Goal: Task Accomplishment & Management: Manage account settings

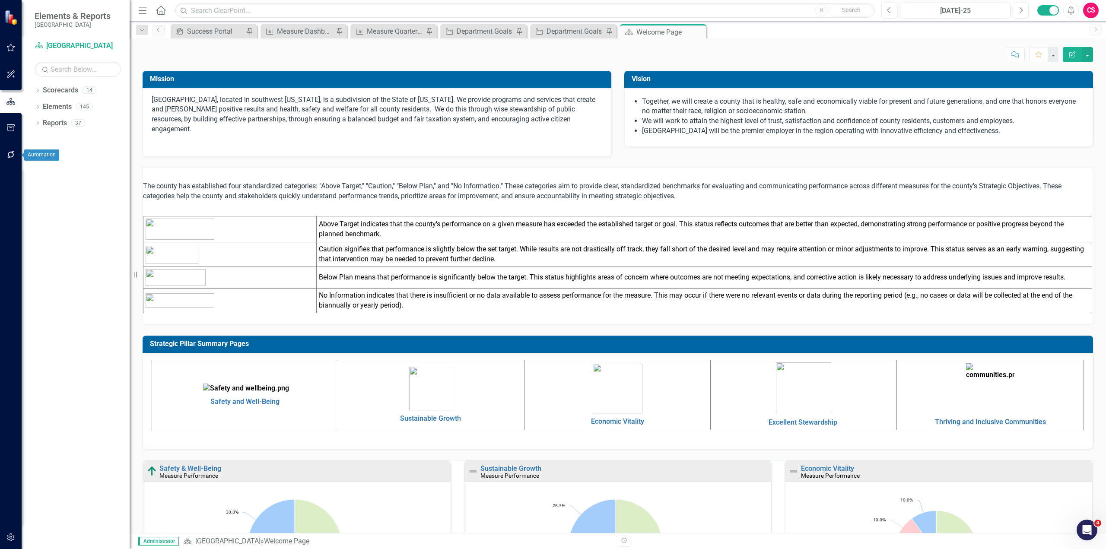
click at [13, 156] on icon "button" at bounding box center [10, 154] width 9 height 7
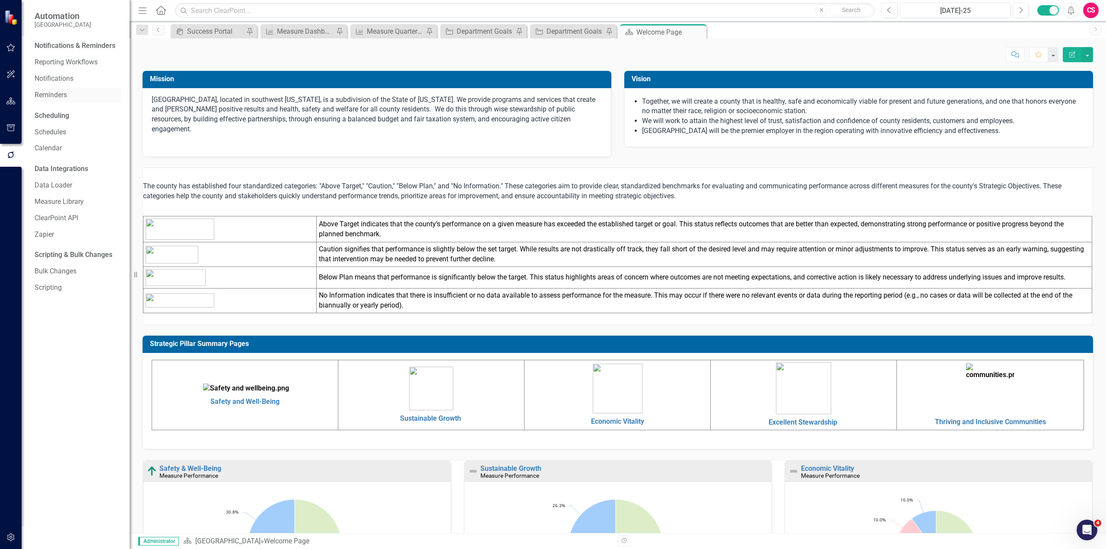
click at [55, 93] on link "Reminders" at bounding box center [78, 95] width 86 height 10
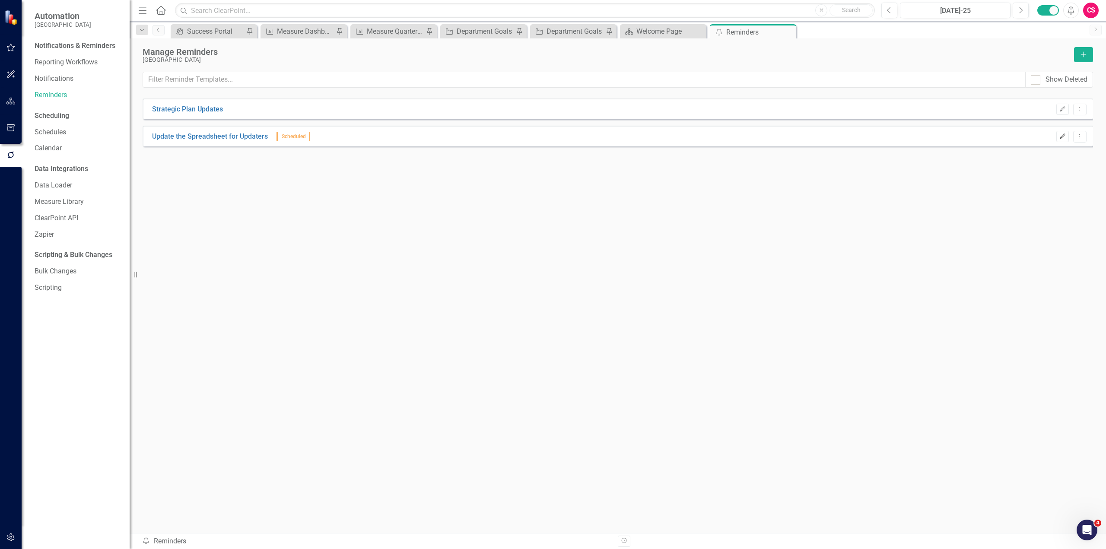
click at [1066, 140] on button "Edit" at bounding box center [1063, 136] width 13 height 11
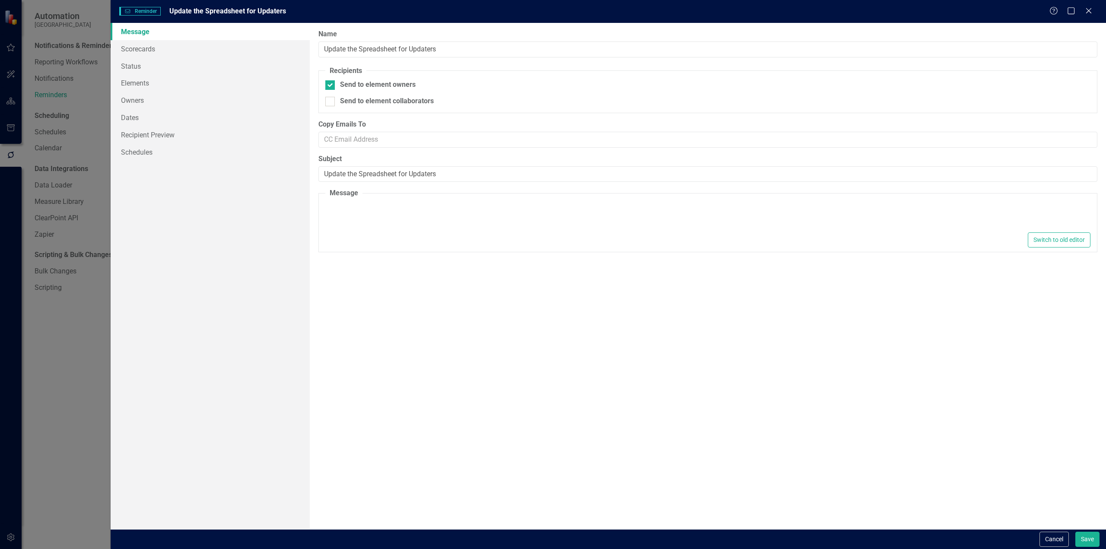
type textarea "<p>Dear {FirstName},</p> <p>Please use this&nbsp;<a href="[URL][DOMAIN_NAME]" t…"
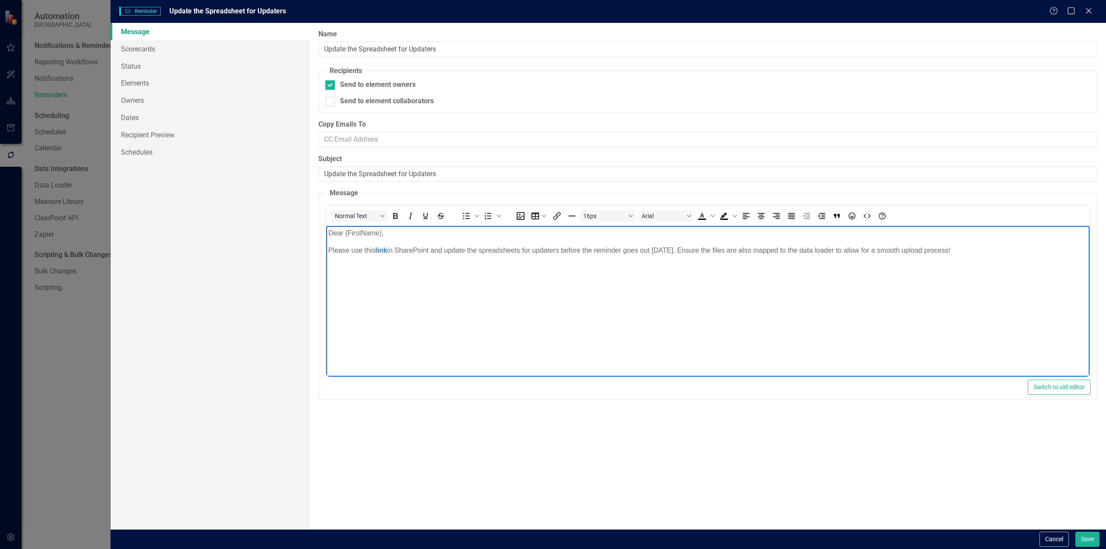
click at [412, 249] on p "Please use this link in SharePoint and update the spreadsheets for updaters bef…" at bounding box center [707, 250] width 759 height 10
click at [385, 251] on link "link" at bounding box center [381, 250] width 12 height 7
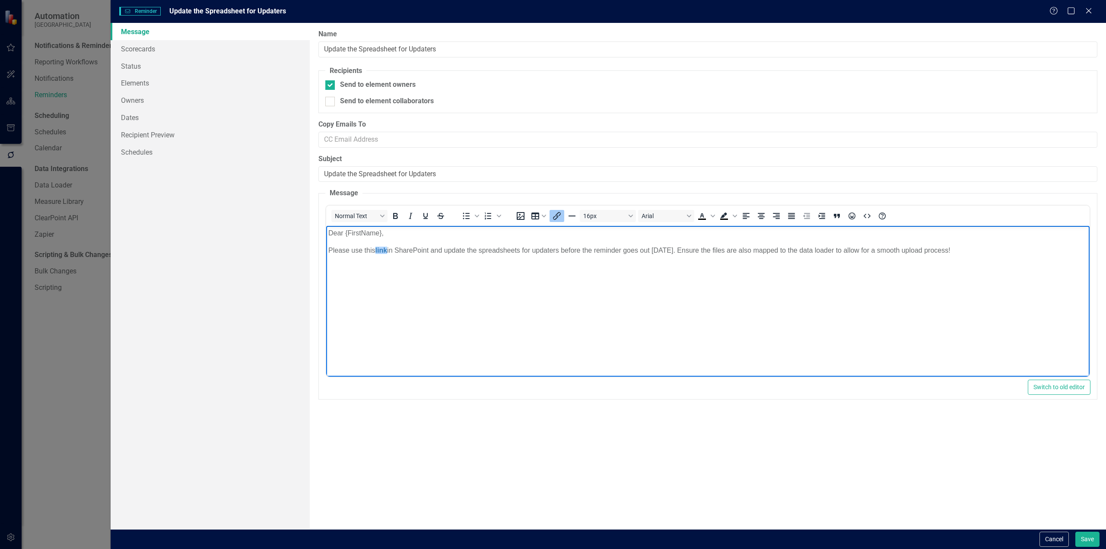
click at [562, 217] on icon "Insert/edit link" at bounding box center [557, 216] width 10 height 10
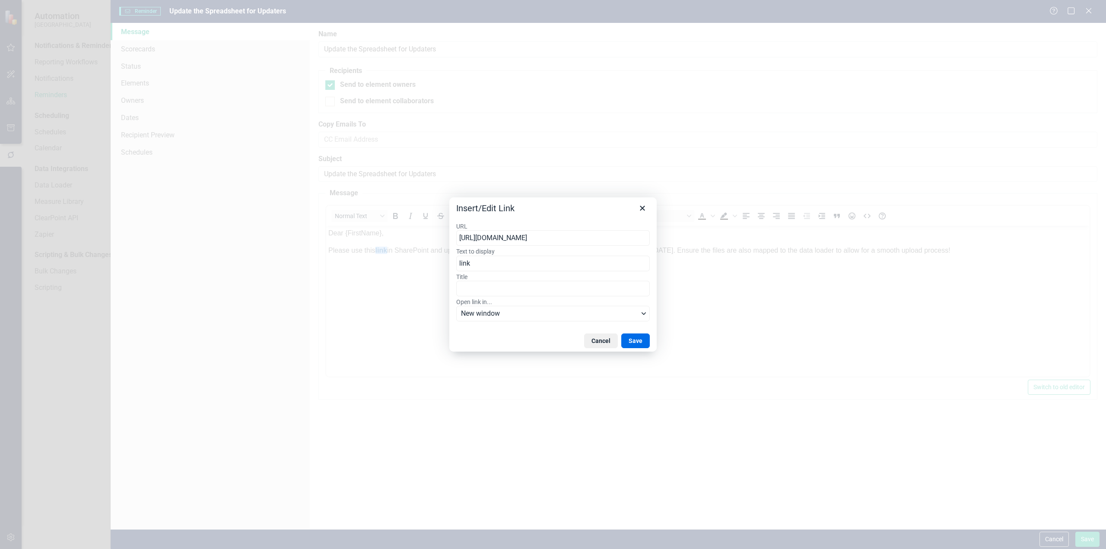
drag, startPoint x: 557, startPoint y: 244, endPoint x: 518, endPoint y: 302, distance: 69.4
click at [427, 252] on div "Insert/Edit Link URL [URL][DOMAIN_NAME] Text to display [PERSON_NAME] Open link…" at bounding box center [553, 274] width 1106 height 549
drag, startPoint x: 590, startPoint y: 344, endPoint x: 264, endPoint y: 117, distance: 397.2
click at [590, 344] on button "Cancel" at bounding box center [601, 341] width 34 height 15
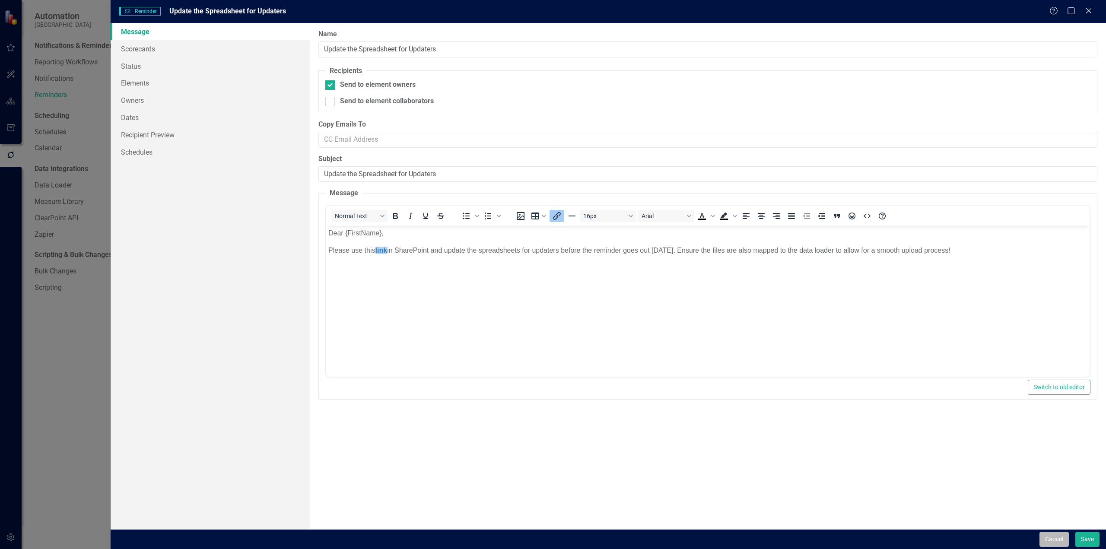
click at [1067, 541] on button "Cancel" at bounding box center [1054, 539] width 29 height 15
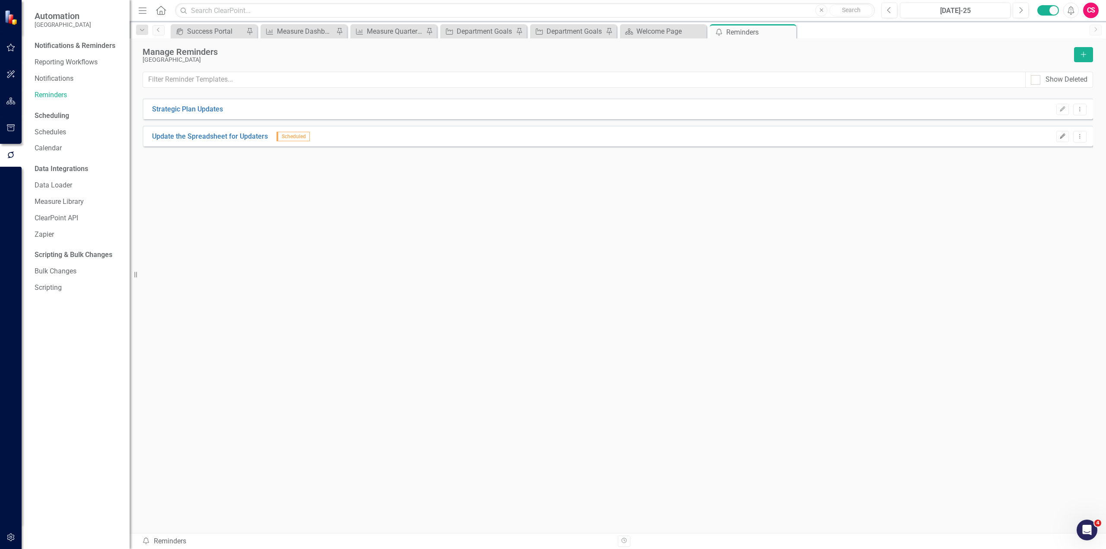
click at [1057, 133] on button "Edit" at bounding box center [1063, 136] width 13 height 11
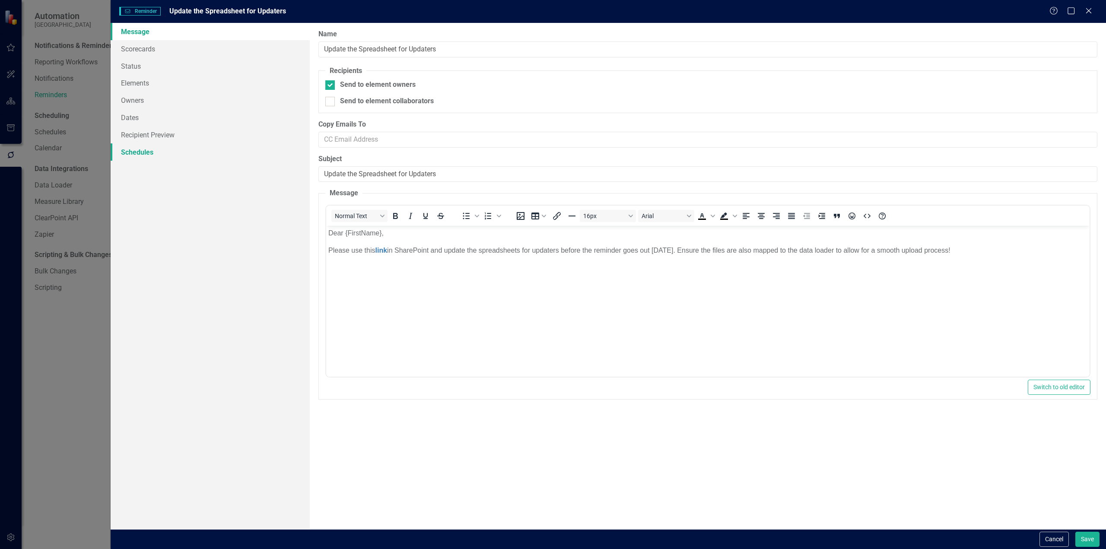
click at [143, 154] on link "Schedules" at bounding box center [210, 151] width 199 height 17
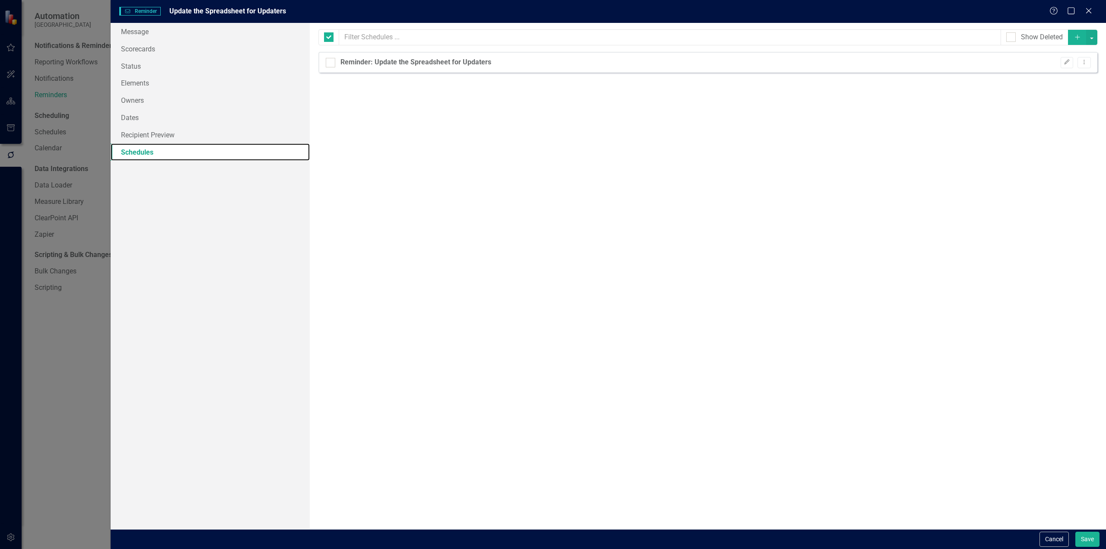
checkbox input "false"
click at [1064, 60] on icon "Edit" at bounding box center [1067, 62] width 6 height 5
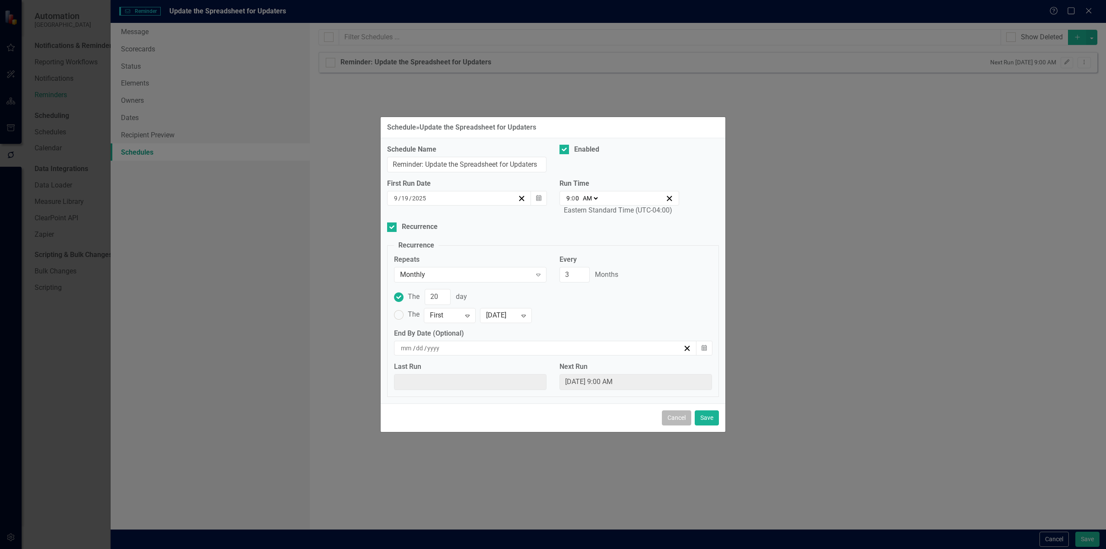
click at [665, 418] on button "Cancel" at bounding box center [676, 418] width 29 height 15
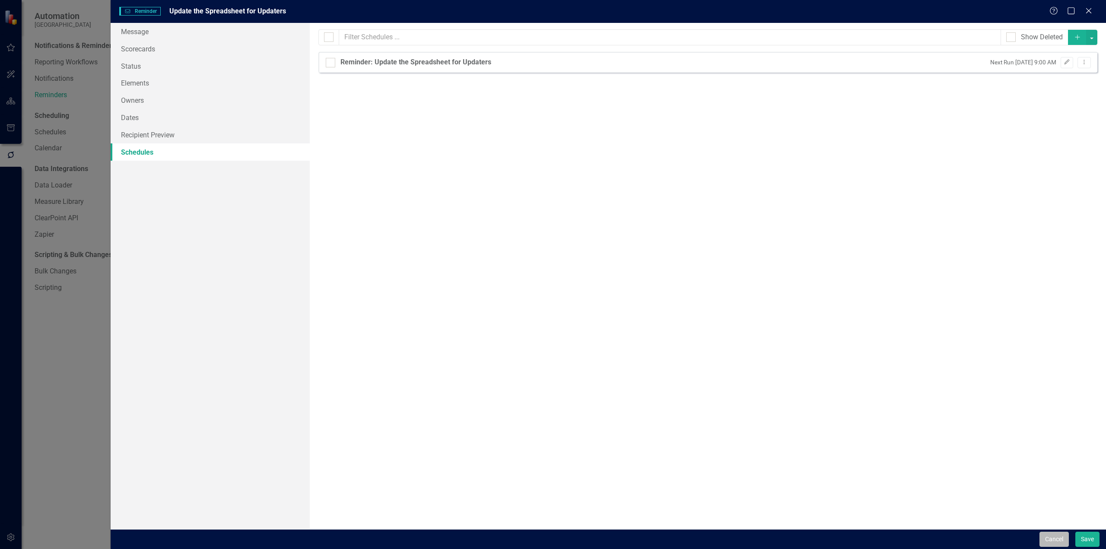
drag, startPoint x: 1059, startPoint y: 540, endPoint x: 1065, endPoint y: 538, distance: 5.9
click at [1060, 539] on button "Cancel" at bounding box center [1054, 539] width 29 height 15
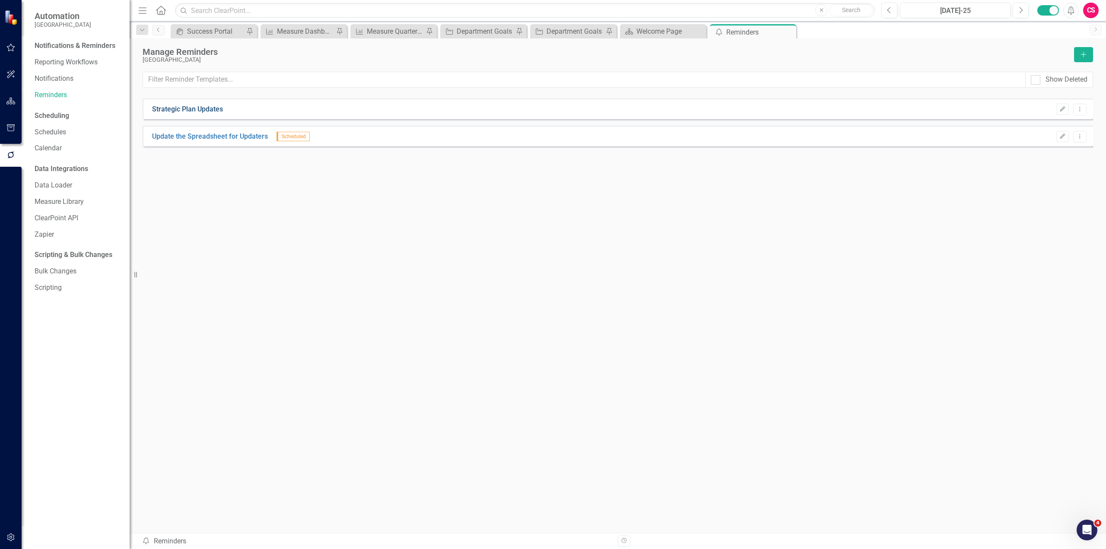
click at [171, 110] on link "Strategic Plan Updates" at bounding box center [187, 110] width 71 height 10
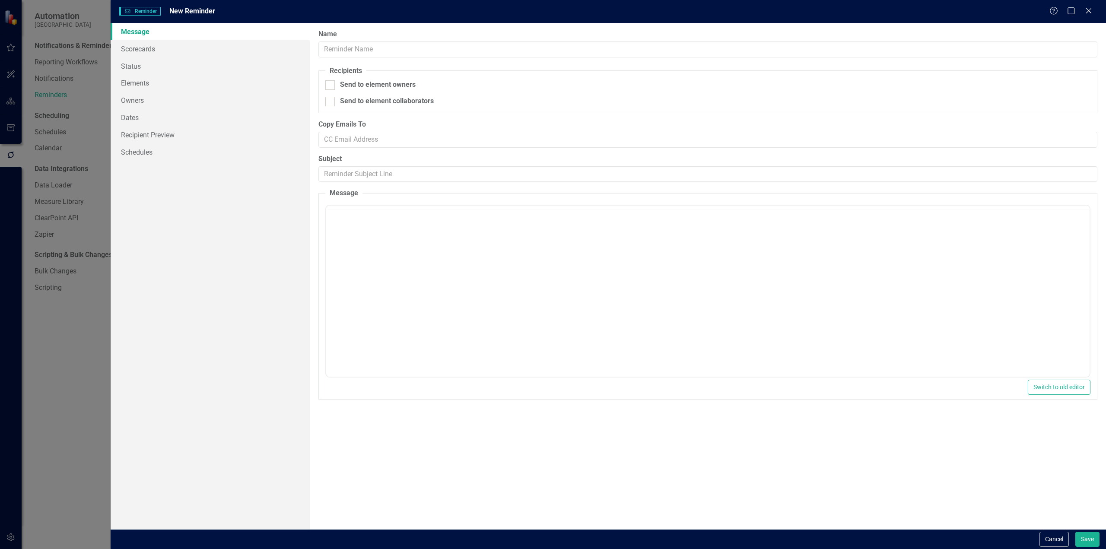
type input "Strategic Plan Updates"
checkbox input "true"
type input "Strategic Plan Updates"
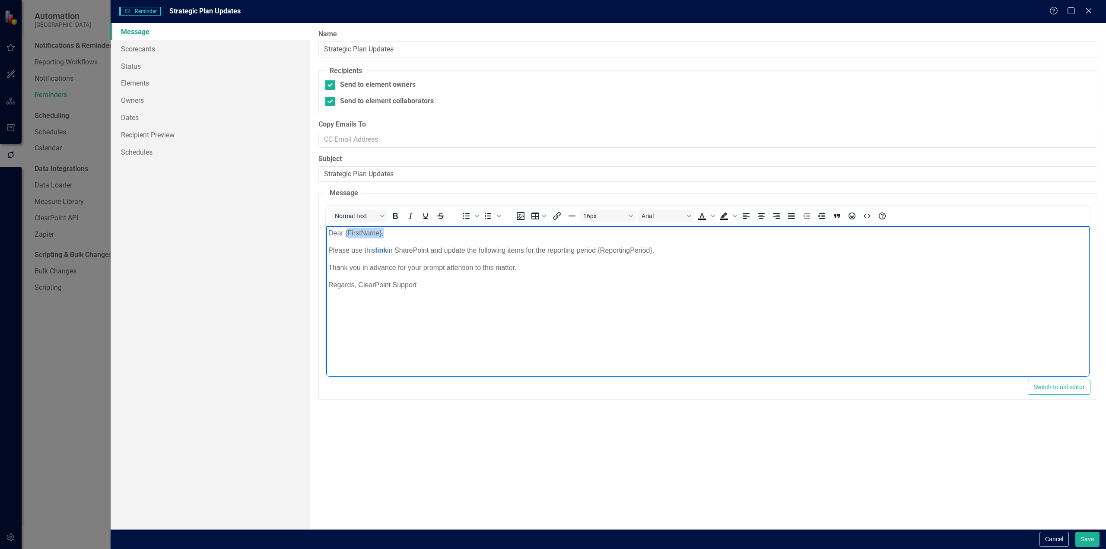
drag, startPoint x: 349, startPoint y: 234, endPoint x: 387, endPoint y: 232, distance: 38.1
click at [387, 232] on p "Dear {FirstName}," at bounding box center [707, 233] width 759 height 10
click at [383, 245] on p "Please use this link in SharePoint and update the following items for the repor…" at bounding box center [707, 250] width 759 height 10
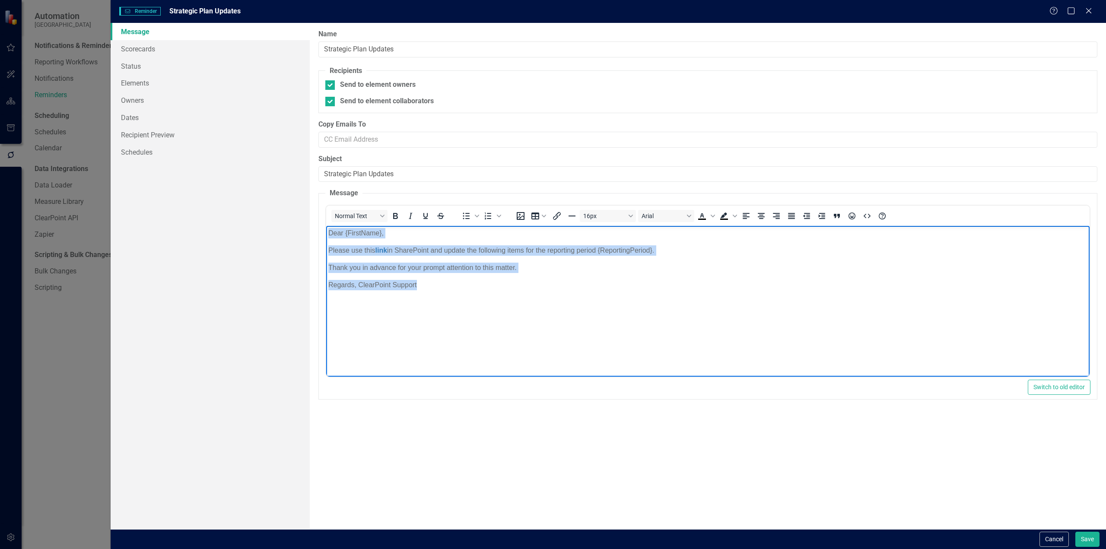
drag, startPoint x: 433, startPoint y: 287, endPoint x: 427, endPoint y: 273, distance: 15.1
click at [326, 226] on html "Dear {FirstName}, Please use this link in SharePoint and update the following i…" at bounding box center [708, 291] width 764 height 130
click at [547, 310] on body "Dear {FirstName}, Please use this link in SharePoint and update the following i…" at bounding box center [708, 291] width 764 height 130
drag, startPoint x: 328, startPoint y: 231, endPoint x: 455, endPoint y: 327, distance: 158.9
click at [455, 327] on body "Dear {FirstName}, Please use this link in SharePoint and update the following i…" at bounding box center [708, 291] width 764 height 130
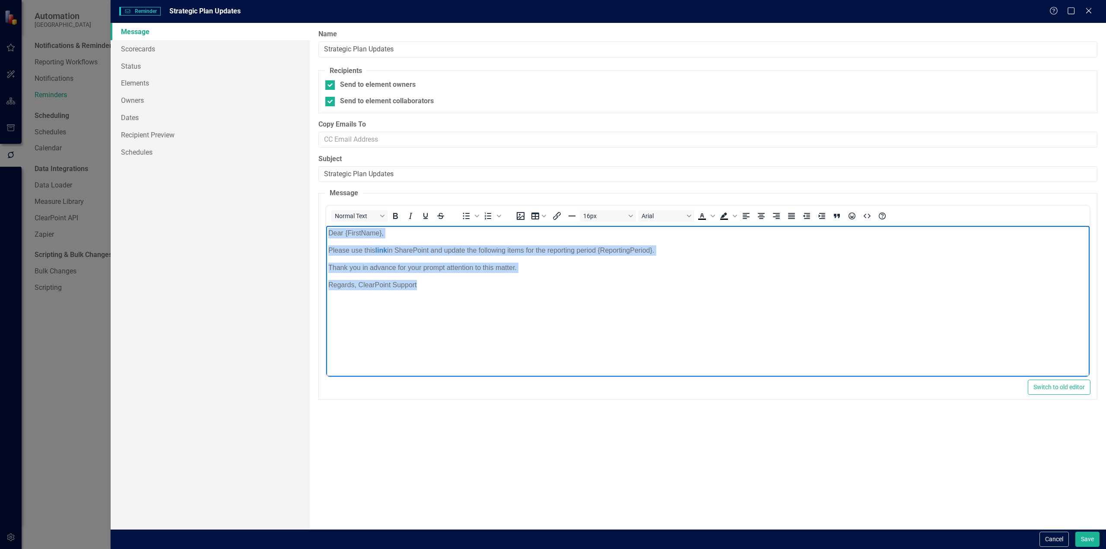
click at [453, 292] on body "Dear {FirstName}, Please use this link in SharePoint and update the following i…" at bounding box center [708, 291] width 764 height 130
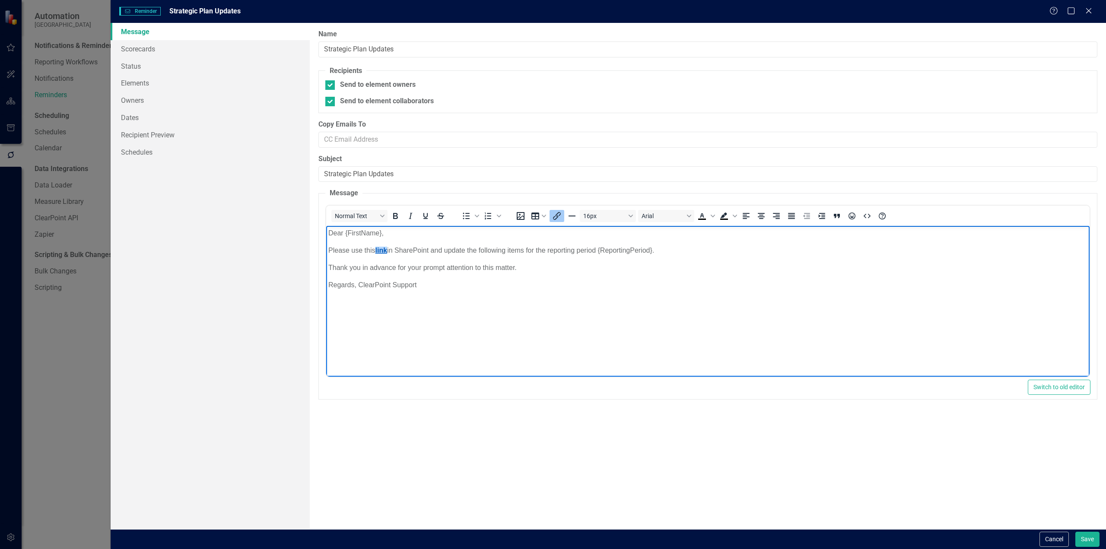
click at [381, 249] on link "link" at bounding box center [381, 250] width 12 height 7
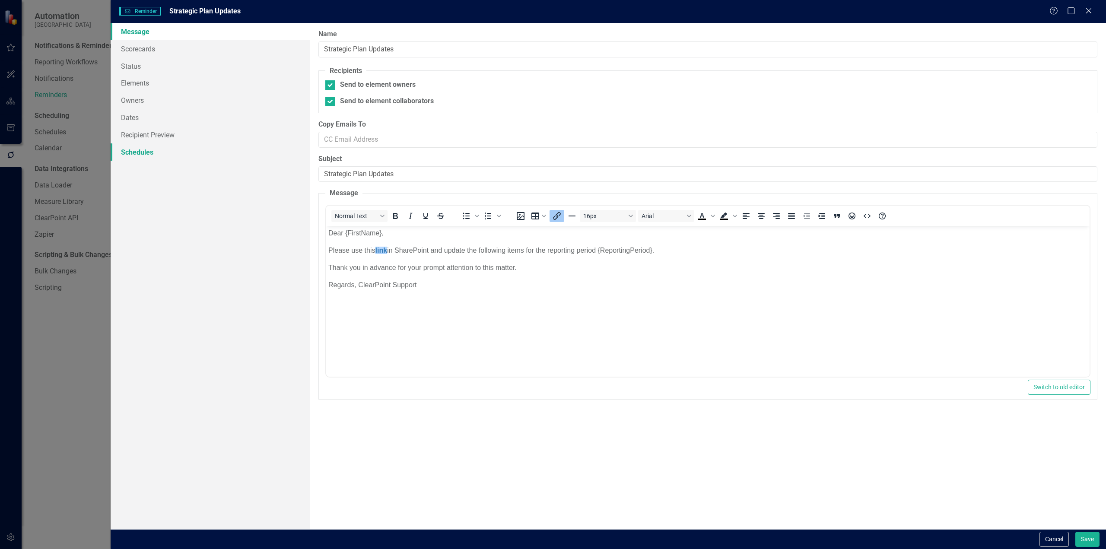
click at [134, 152] on link "Schedules" at bounding box center [210, 151] width 199 height 17
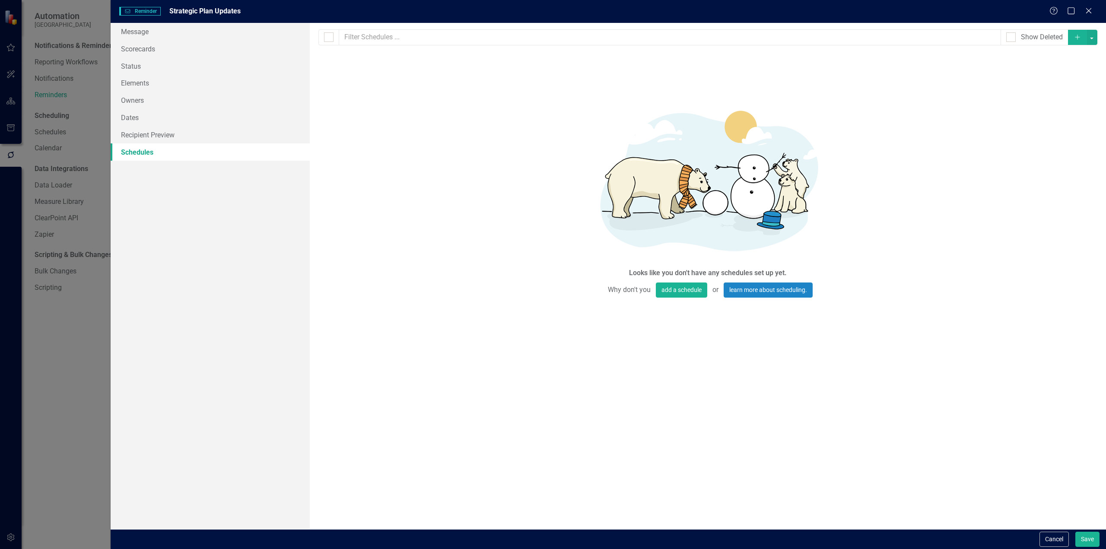
click at [1081, 38] on icon "Add" at bounding box center [1078, 37] width 8 height 6
select select "pm"
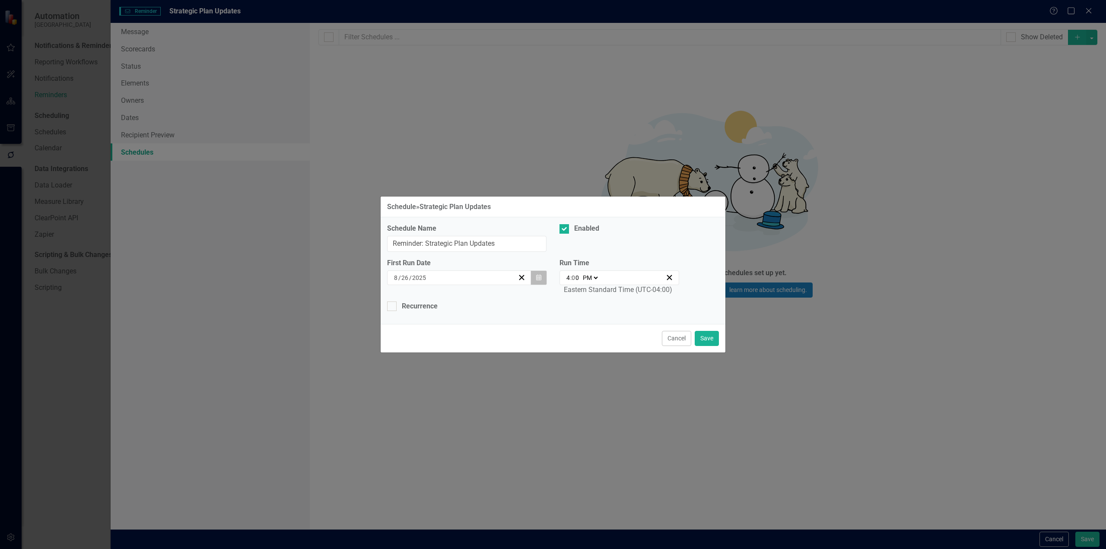
click at [540, 275] on icon "button" at bounding box center [538, 277] width 5 height 6
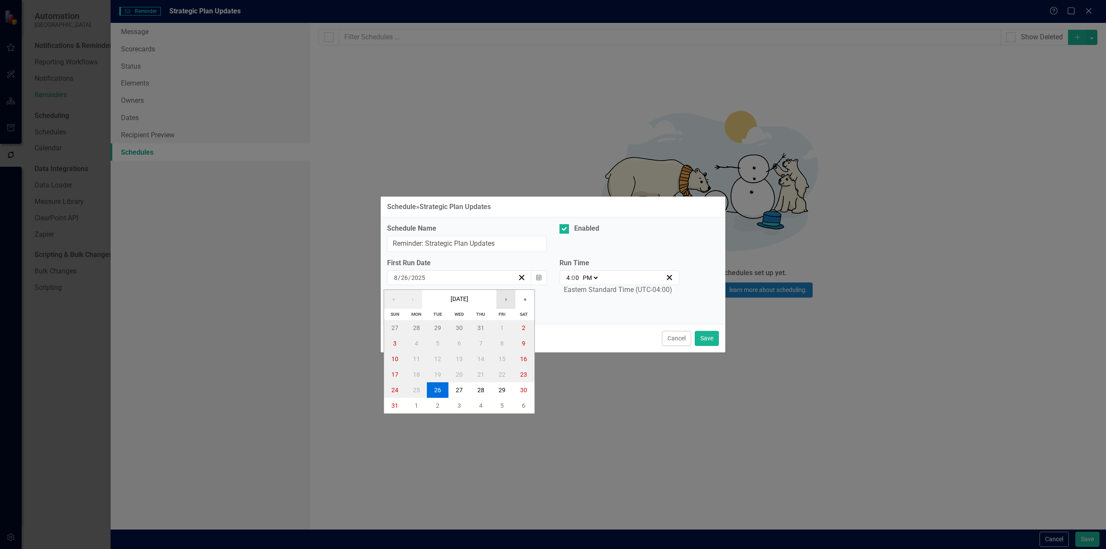
click at [503, 303] on button "›" at bounding box center [506, 299] width 19 height 19
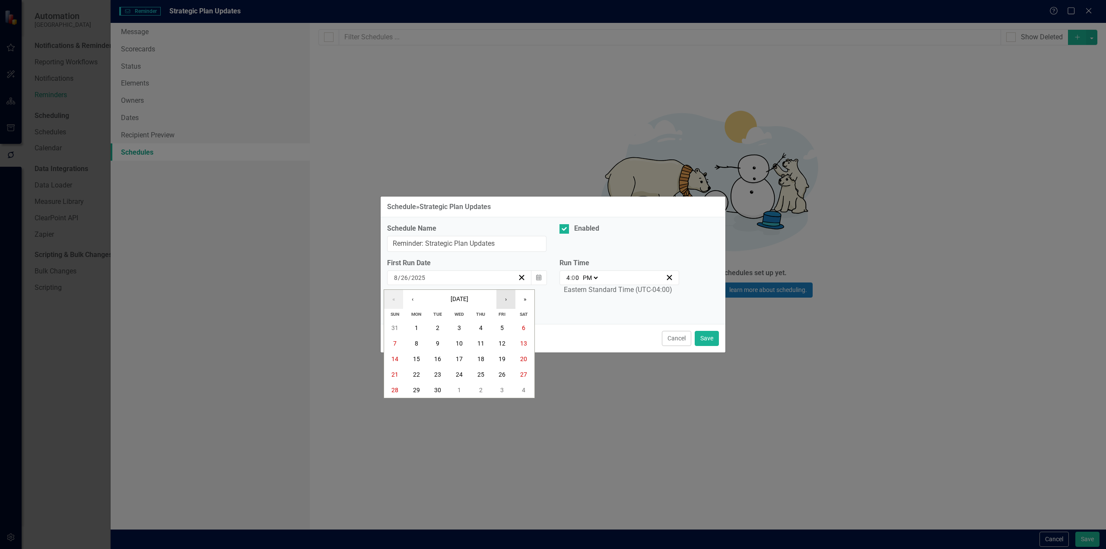
click at [503, 303] on button "›" at bounding box center [506, 299] width 19 height 19
click at [468, 324] on button "1" at bounding box center [460, 328] width 22 height 16
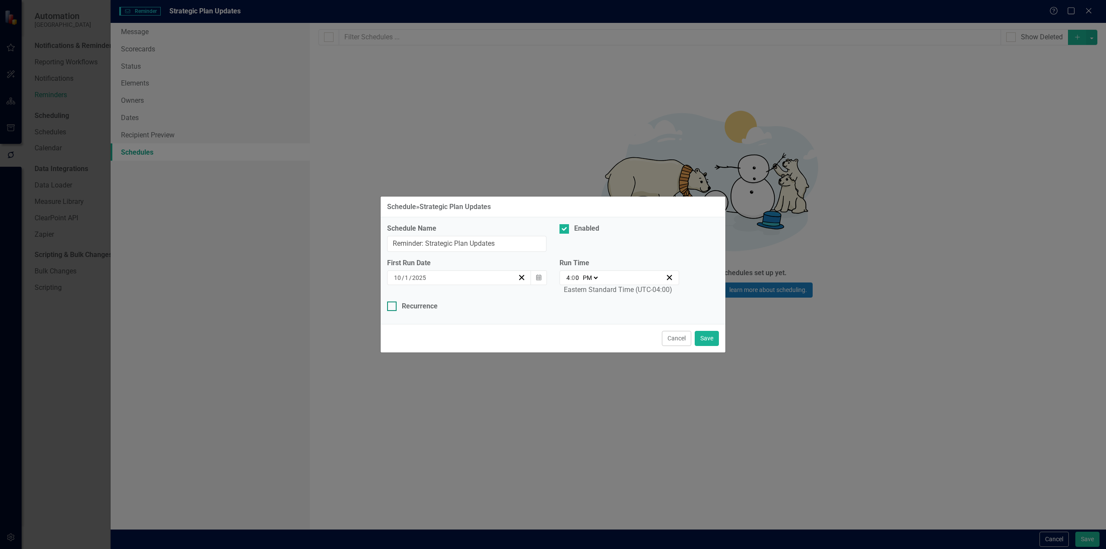
click at [406, 308] on div "Recurrence" at bounding box center [420, 307] width 36 height 10
click at [393, 307] on input "Recurrence" at bounding box center [390, 305] width 6 height 6
checkbox input "true"
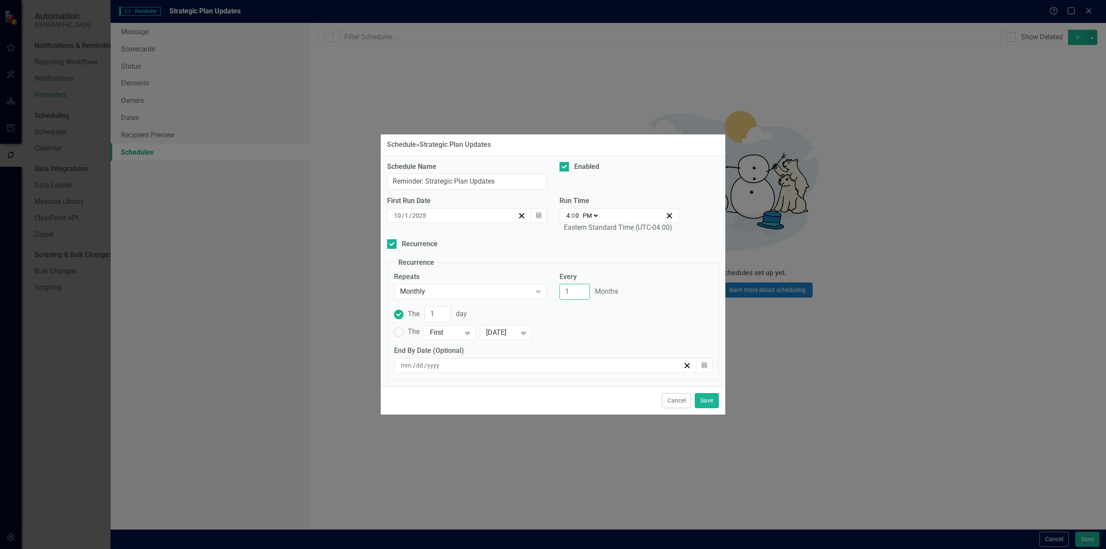
drag, startPoint x: 569, startPoint y: 291, endPoint x: 581, endPoint y: 286, distance: 13.2
click at [570, 291] on input "1" at bounding box center [575, 292] width 30 height 16
click at [585, 289] on input "1" at bounding box center [575, 292] width 30 height 16
click at [583, 288] on input "2" at bounding box center [575, 292] width 30 height 16
type input "3"
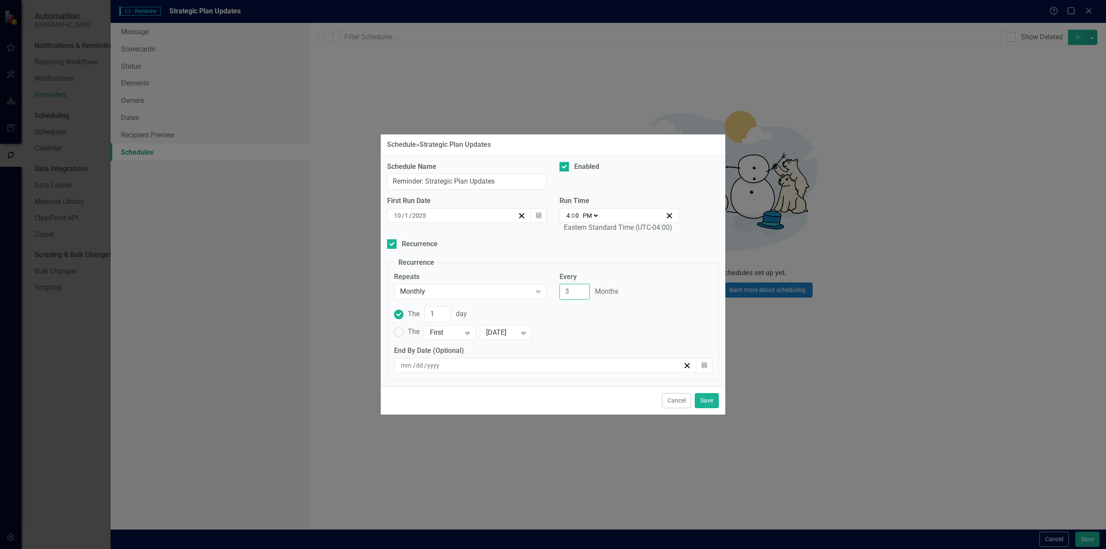
click at [583, 288] on input "3" at bounding box center [575, 292] width 30 height 16
drag, startPoint x: 434, startPoint y: 309, endPoint x: 427, endPoint y: 309, distance: 6.9
click at [427, 309] on input "1" at bounding box center [438, 314] width 26 height 16
click at [591, 259] on fieldset "Recurrence Repeats Monthly Expand Every 3 Months The 1 day The First Expand [DA…" at bounding box center [553, 319] width 332 height 122
click at [697, 401] on button "Save" at bounding box center [707, 400] width 24 height 15
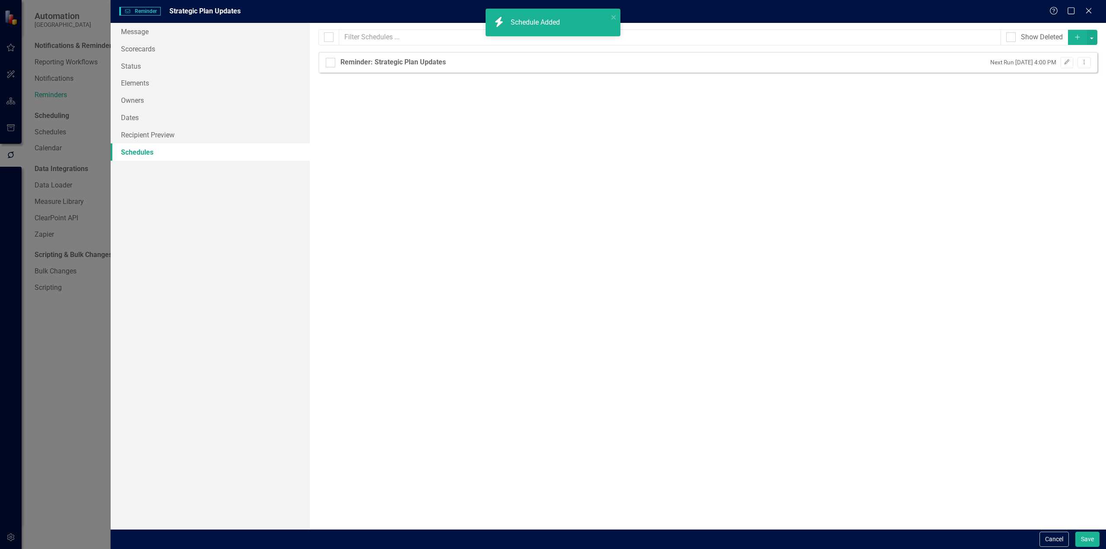
checkbox input "false"
click at [1091, 542] on button "Save" at bounding box center [1088, 539] width 24 height 15
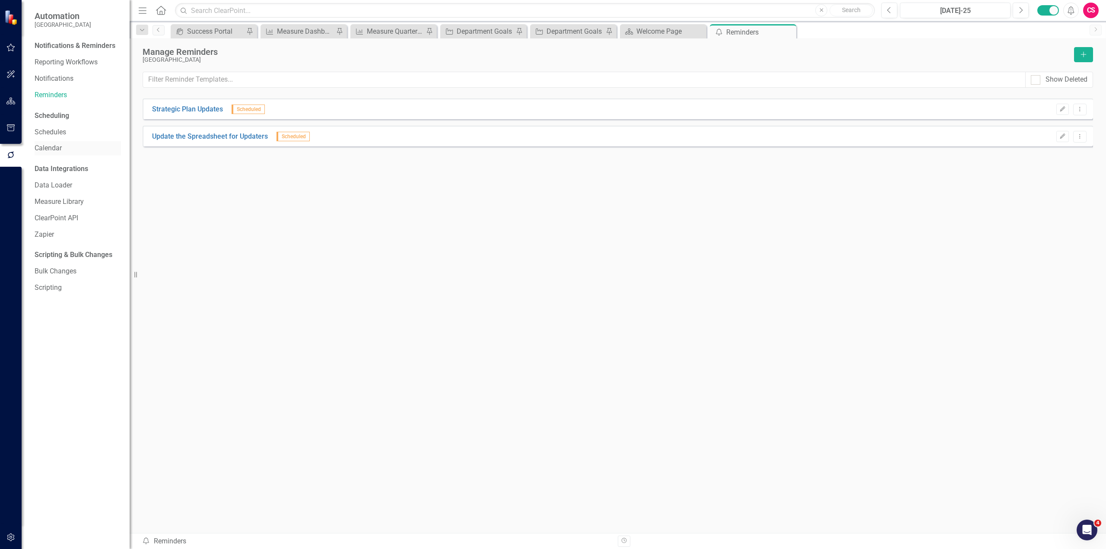
click at [41, 153] on link "Calendar" at bounding box center [78, 148] width 86 height 10
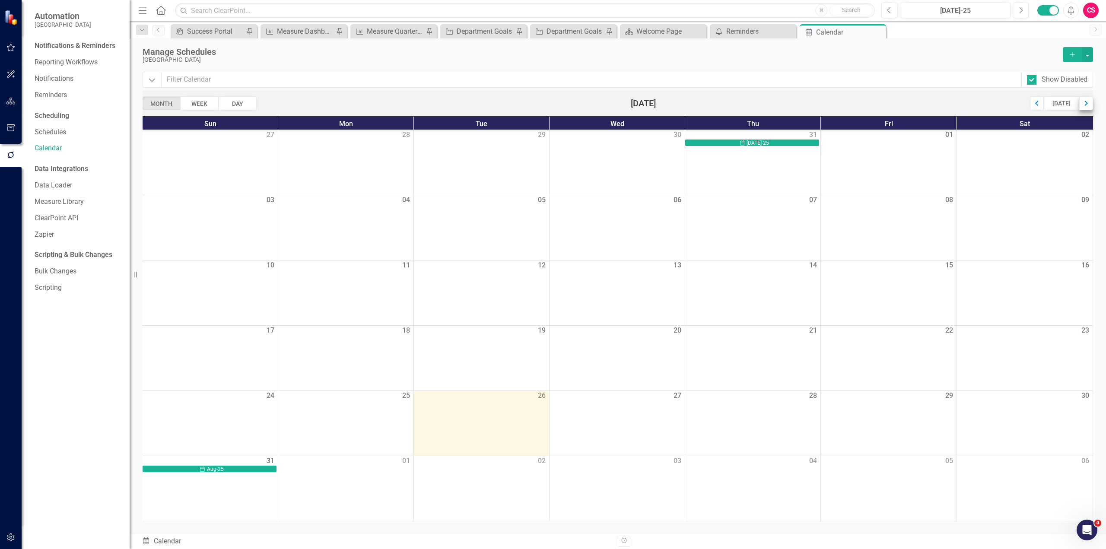
click at [1087, 97] on div "Next" at bounding box center [1087, 103] width 14 height 14
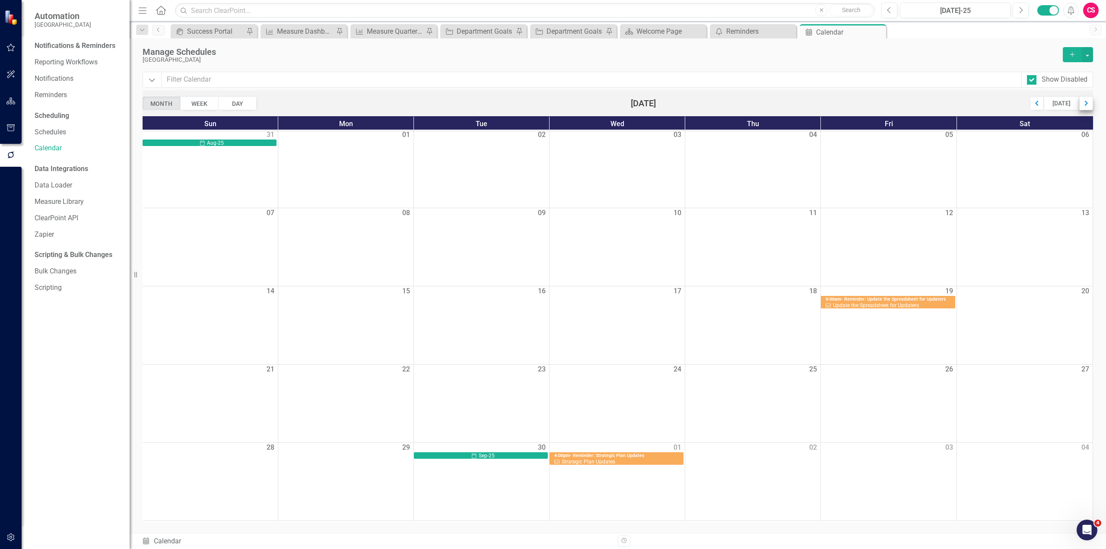
click at [1089, 97] on div "Next" at bounding box center [1087, 103] width 14 height 14
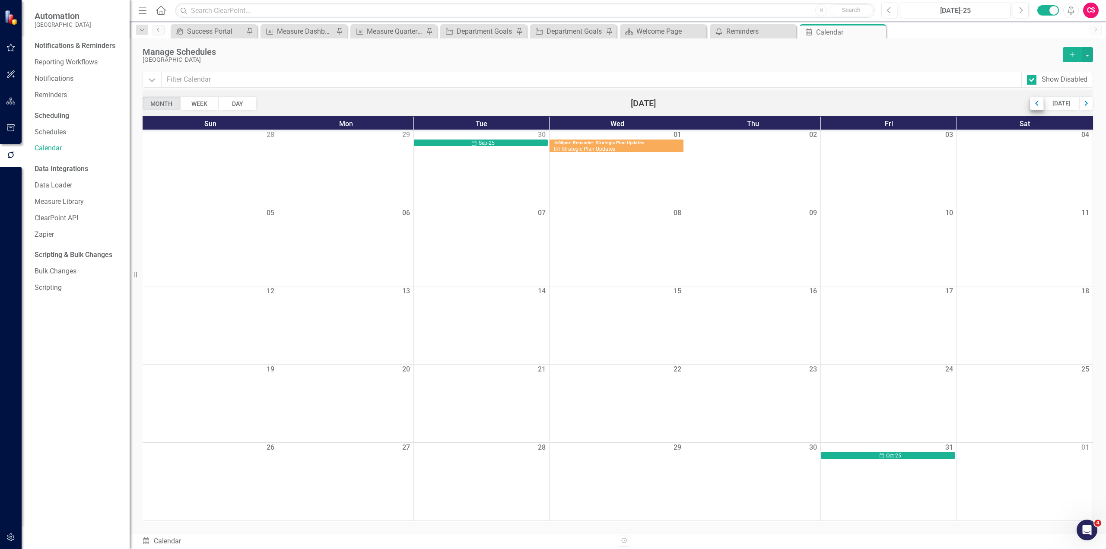
click at [1039, 104] on div "Previous" at bounding box center [1037, 103] width 14 height 14
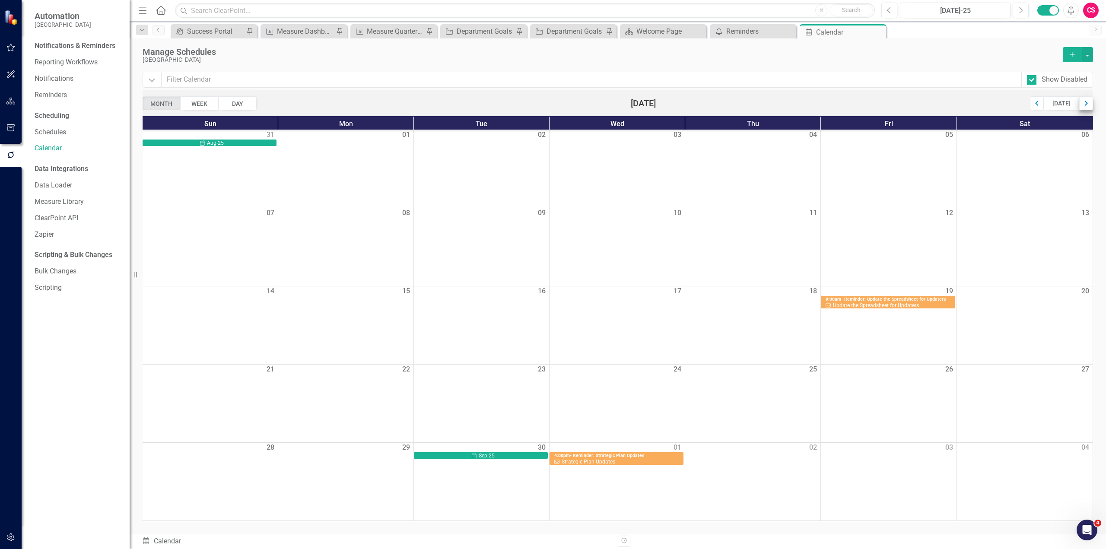
click at [1083, 105] on div "Next" at bounding box center [1087, 103] width 14 height 14
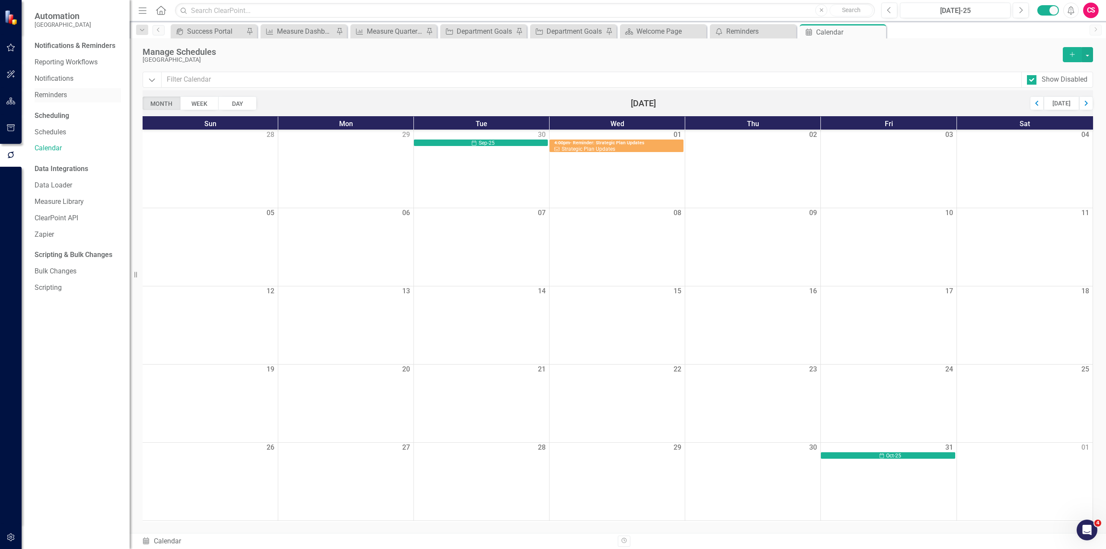
click at [59, 100] on div "Reminders" at bounding box center [78, 95] width 86 height 14
click at [61, 95] on link "Reminders" at bounding box center [78, 95] width 86 height 10
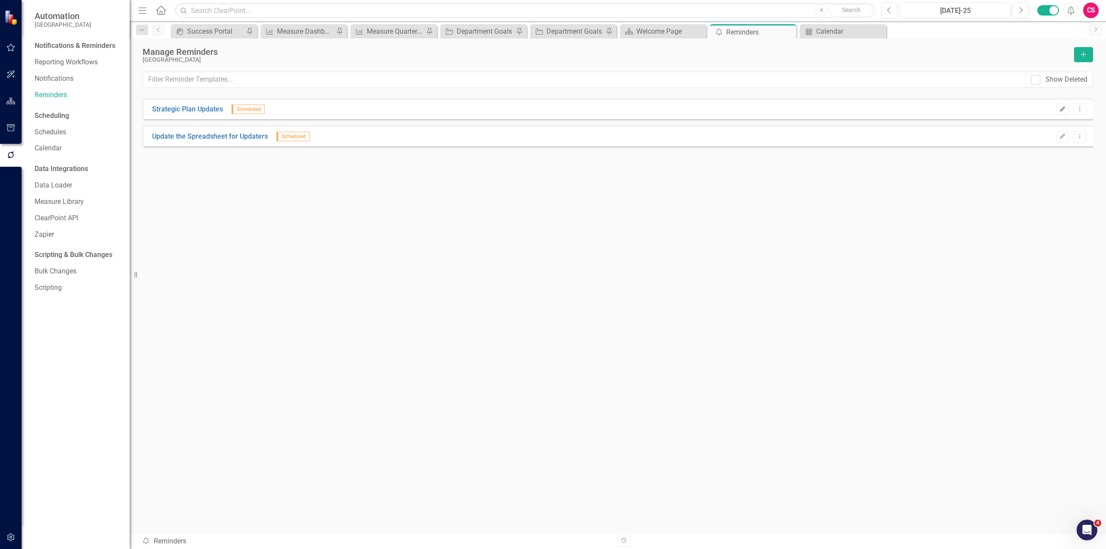
click at [1067, 109] on button "Edit" at bounding box center [1063, 109] width 13 height 11
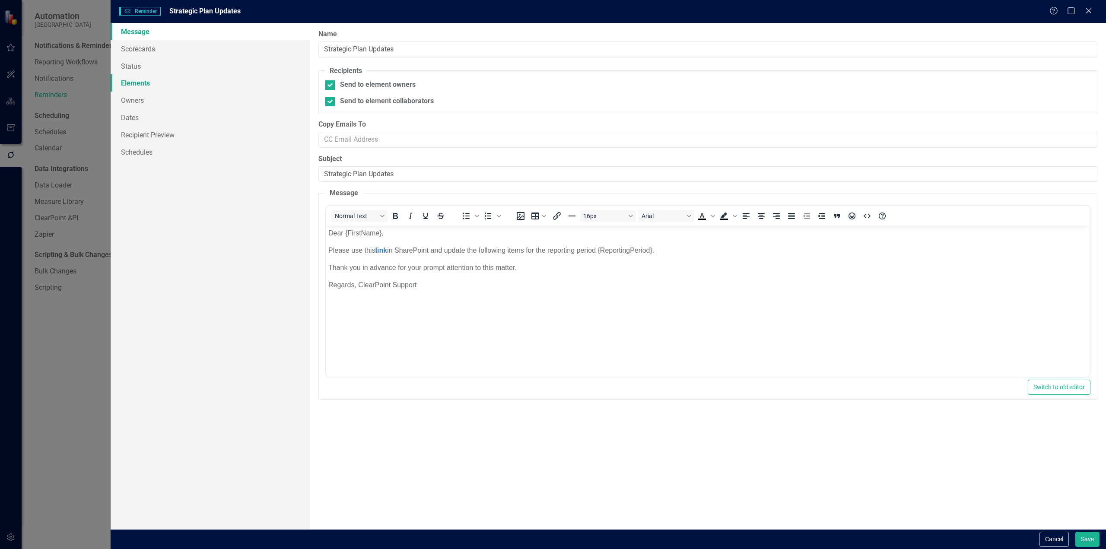
click at [136, 80] on link "Elements" at bounding box center [210, 82] width 199 height 17
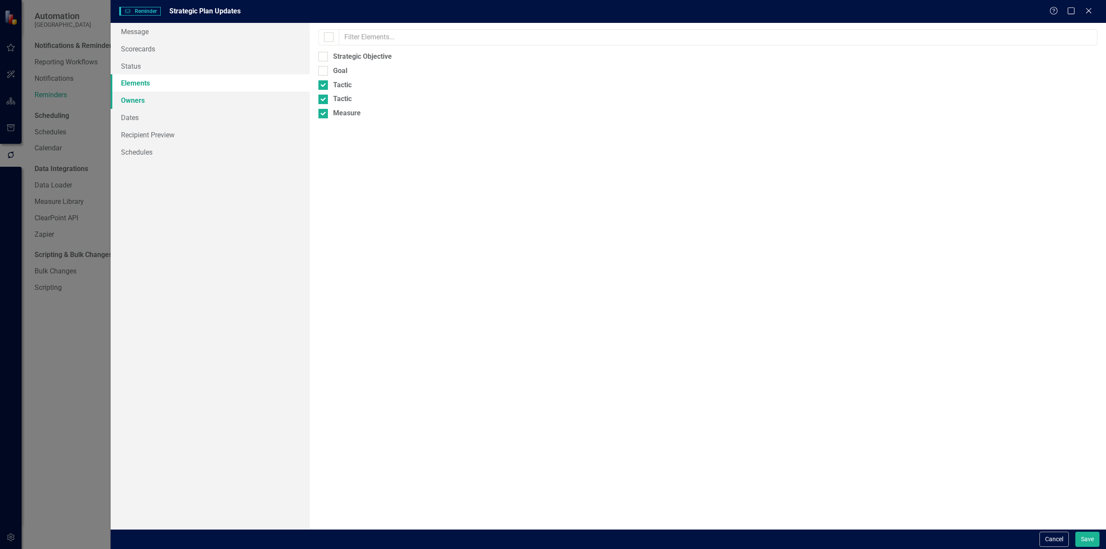
click at [162, 103] on link "Owners" at bounding box center [210, 100] width 199 height 17
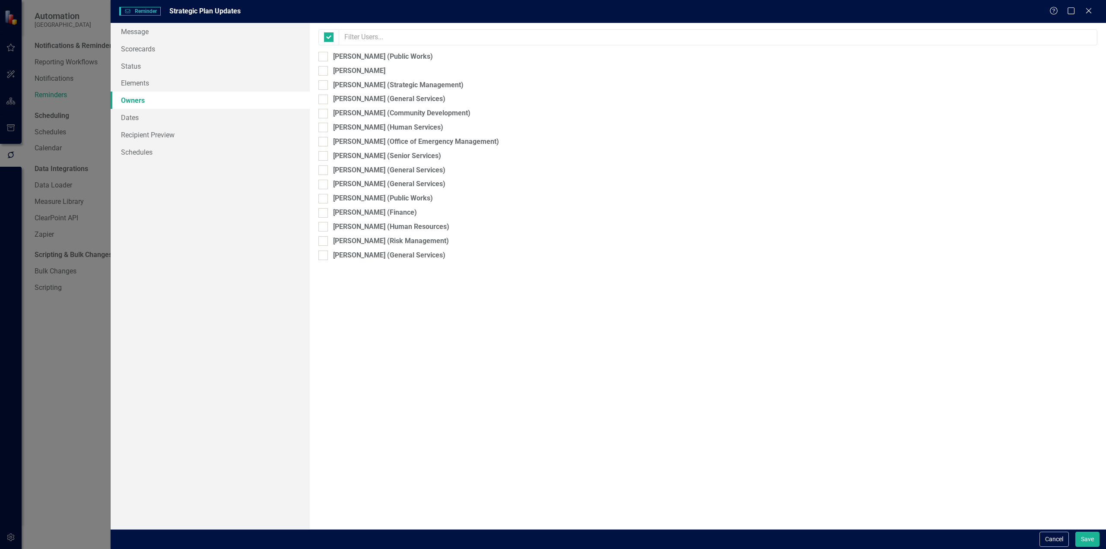
checkbox input "false"
click at [160, 136] on link "Recipient Preview" at bounding box center [210, 134] width 199 height 17
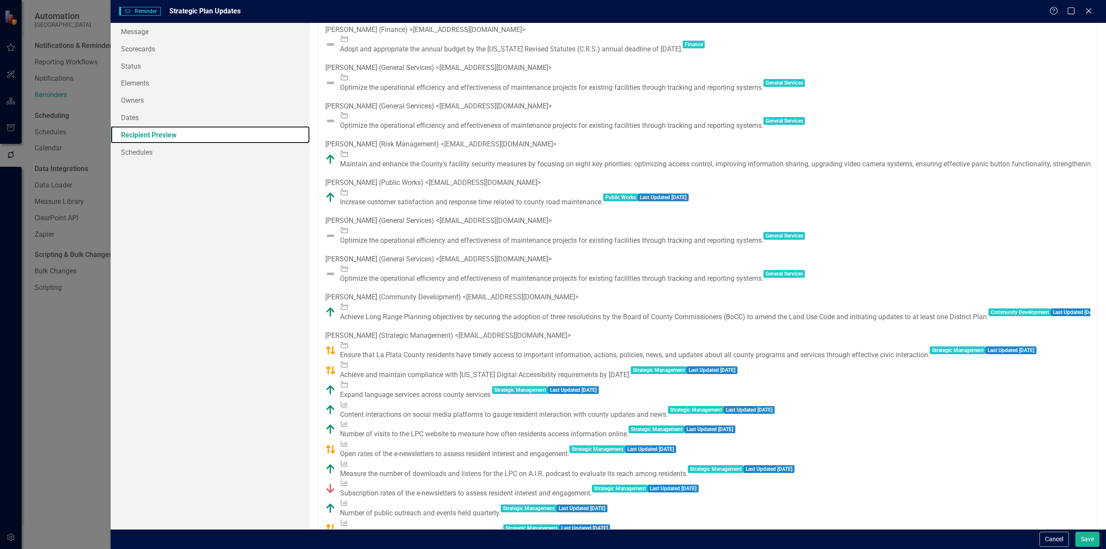
scroll to position [86, 0]
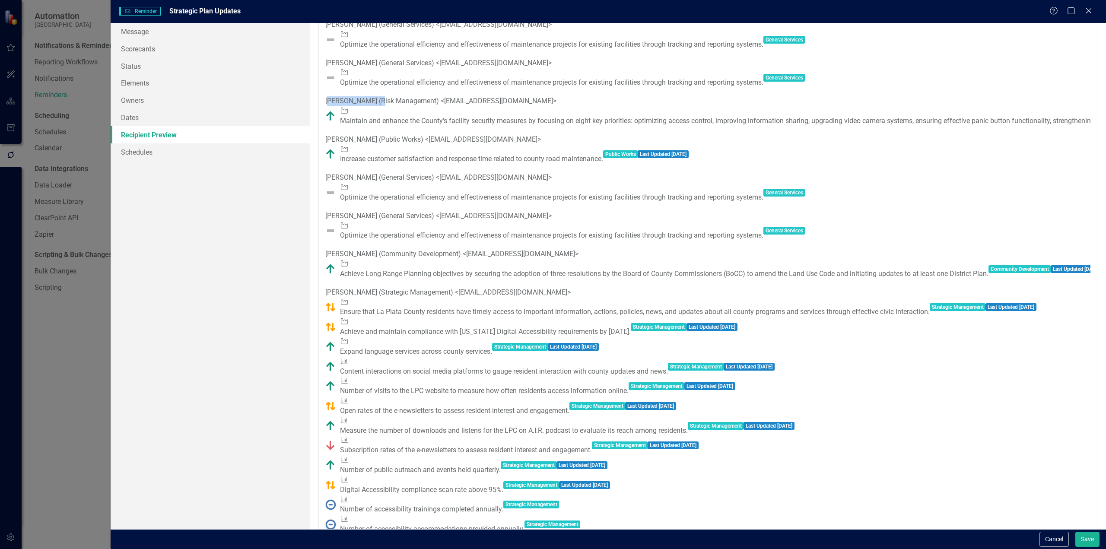
drag, startPoint x: 333, startPoint y: 118, endPoint x: 376, endPoint y: 109, distance: 44.0
click at [376, 109] on fieldset "14 Recipients [PERSON_NAME] (Finance) < [EMAIL_ADDRESS][DOMAIN_NAME] > Goal Ado…" at bounding box center [708, 440] width 779 height 945
click at [208, 31] on link "Message" at bounding box center [210, 31] width 199 height 17
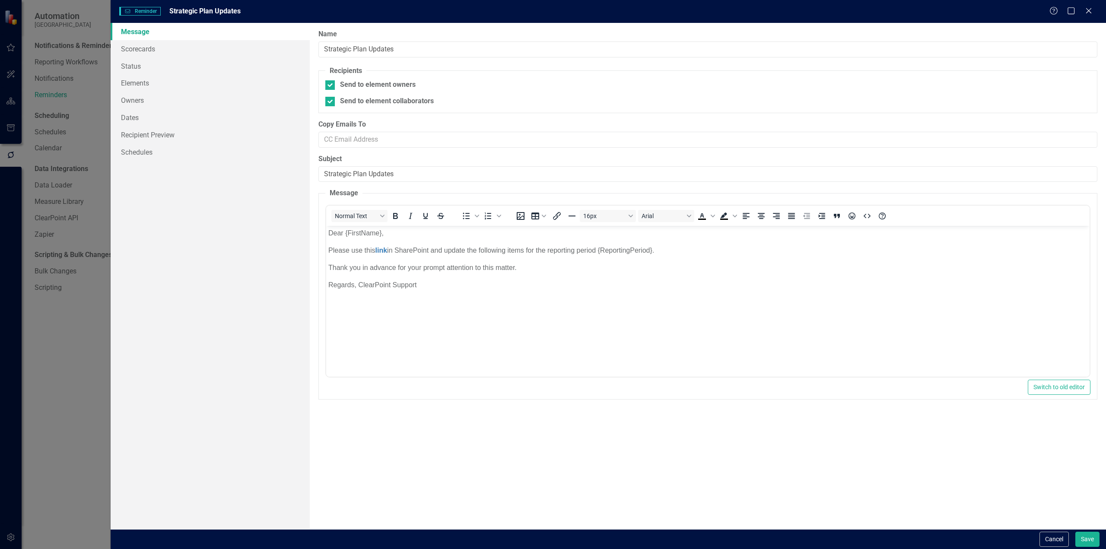
click at [417, 273] on p "Thank you in advance for your prompt attention to this matter." at bounding box center [707, 268] width 759 height 10
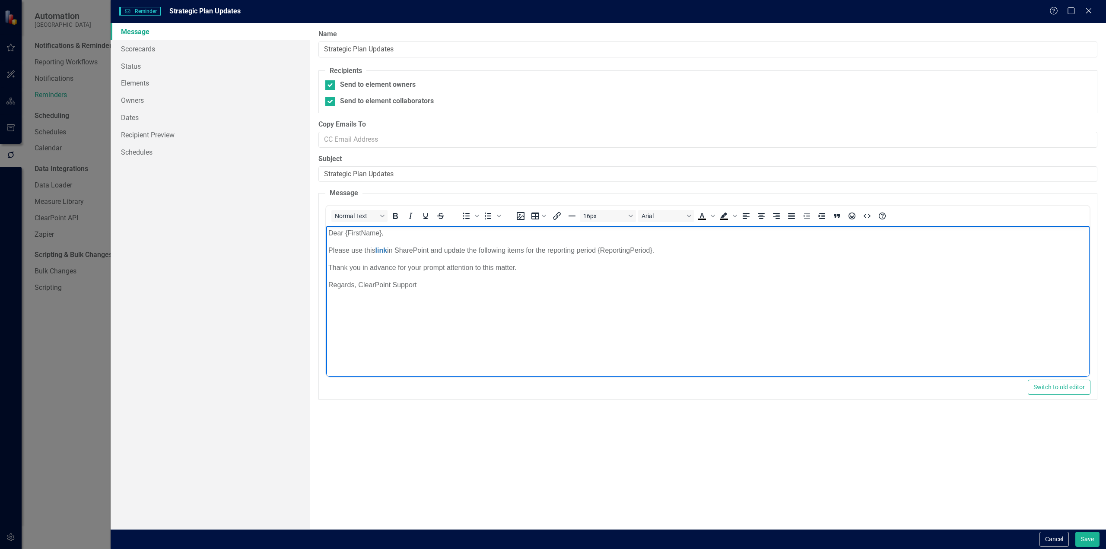
click at [427, 286] on p "Regards, ClearPoint Support" at bounding box center [707, 285] width 759 height 10
click at [519, 266] on p "Thank you in advance for your prompt attention to this matter." at bounding box center [707, 268] width 759 height 10
click at [1056, 543] on button "Cancel" at bounding box center [1054, 539] width 29 height 15
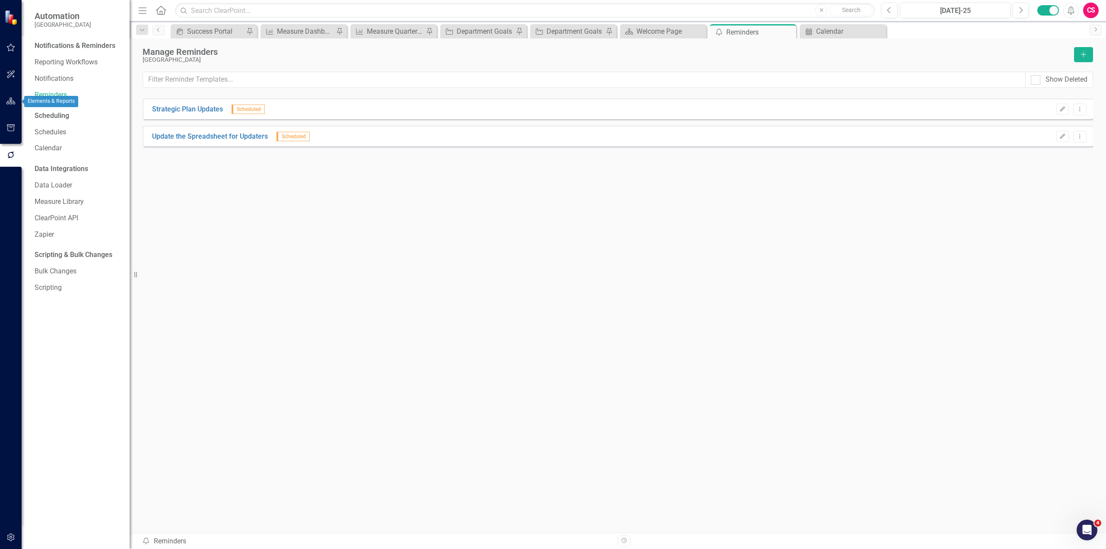
click at [6, 100] on icon "button" at bounding box center [10, 101] width 9 height 7
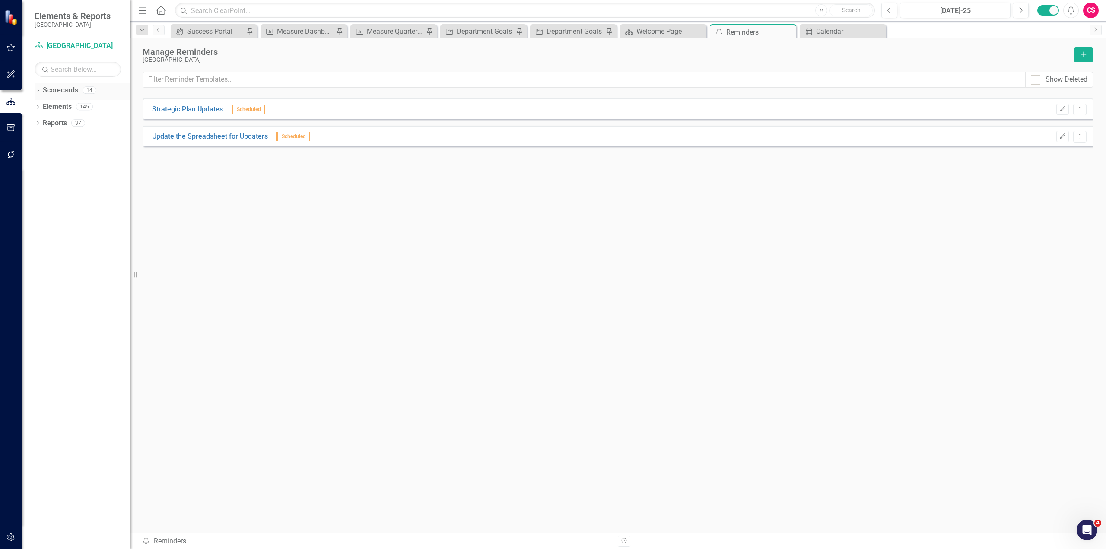
click at [38, 92] on icon at bounding box center [38, 91] width 2 height 4
click at [32, 107] on icon "Dropdown" at bounding box center [29, 106] width 6 height 5
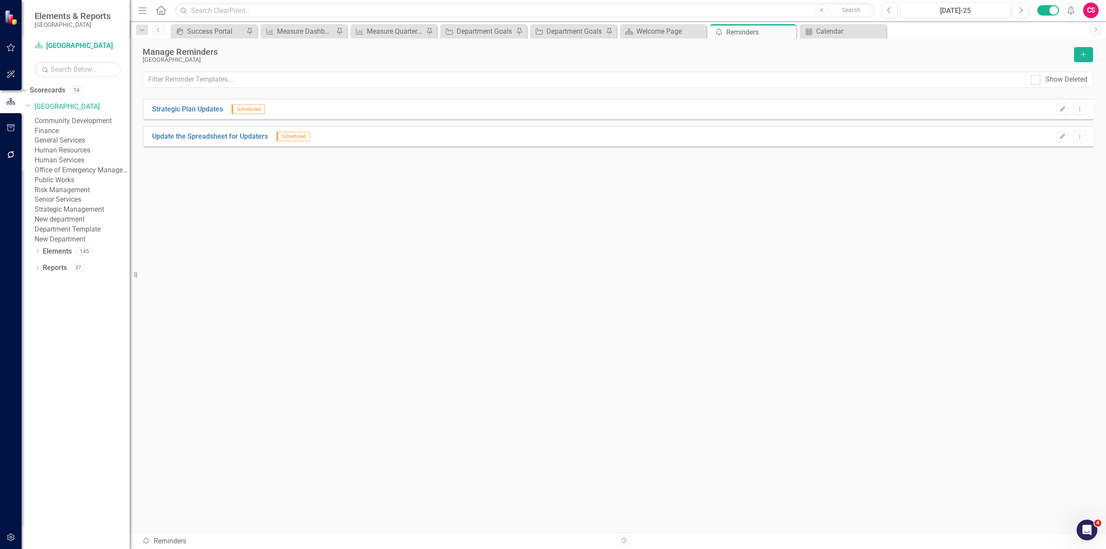
click at [89, 195] on link "Risk Management" at bounding box center [82, 190] width 95 height 10
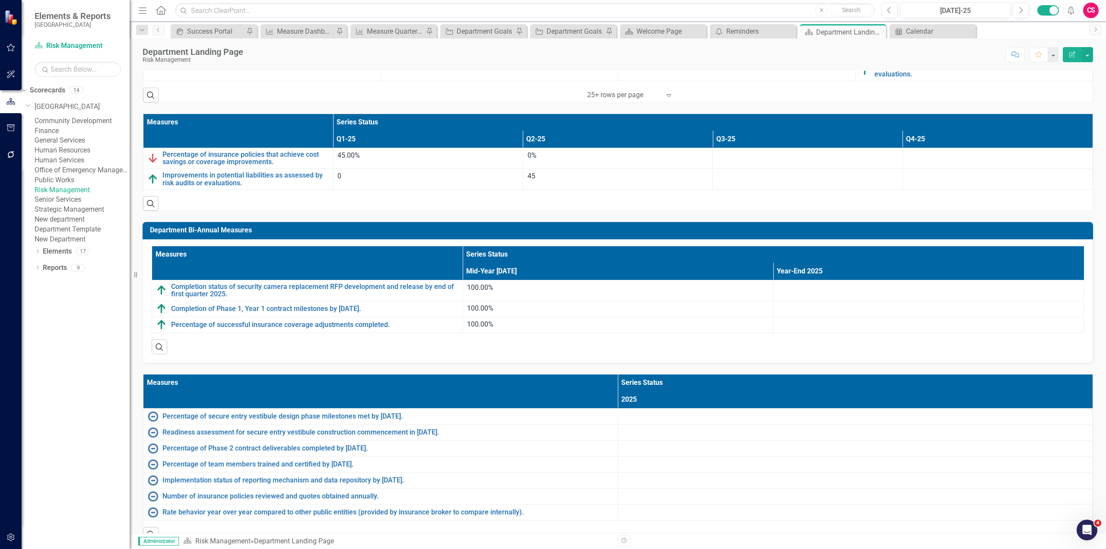
scroll to position [541, 0]
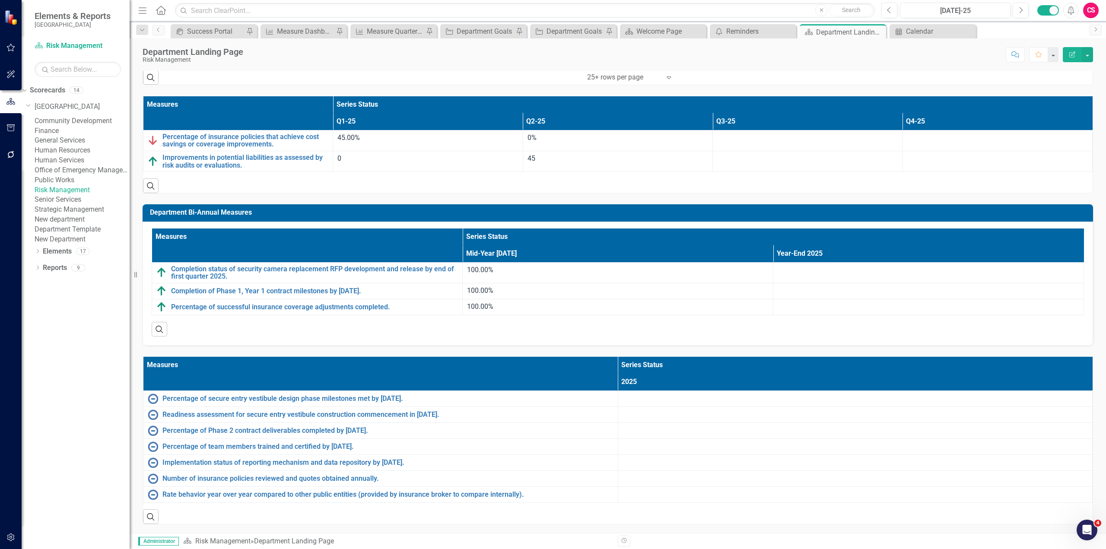
click at [1071, 55] on icon "button" at bounding box center [1073, 54] width 6 height 6
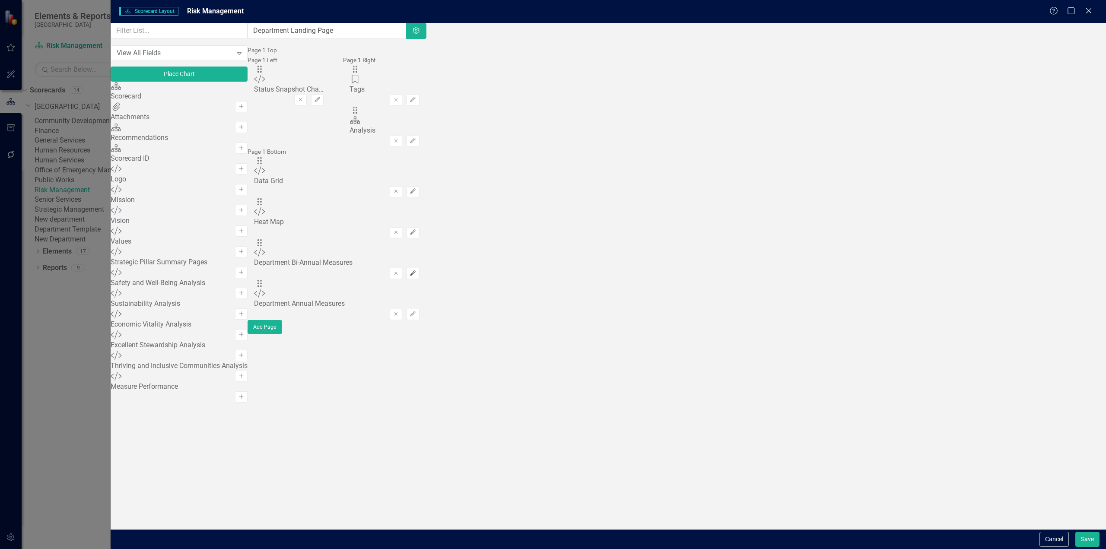
click at [419, 273] on button "Edit" at bounding box center [413, 273] width 13 height 11
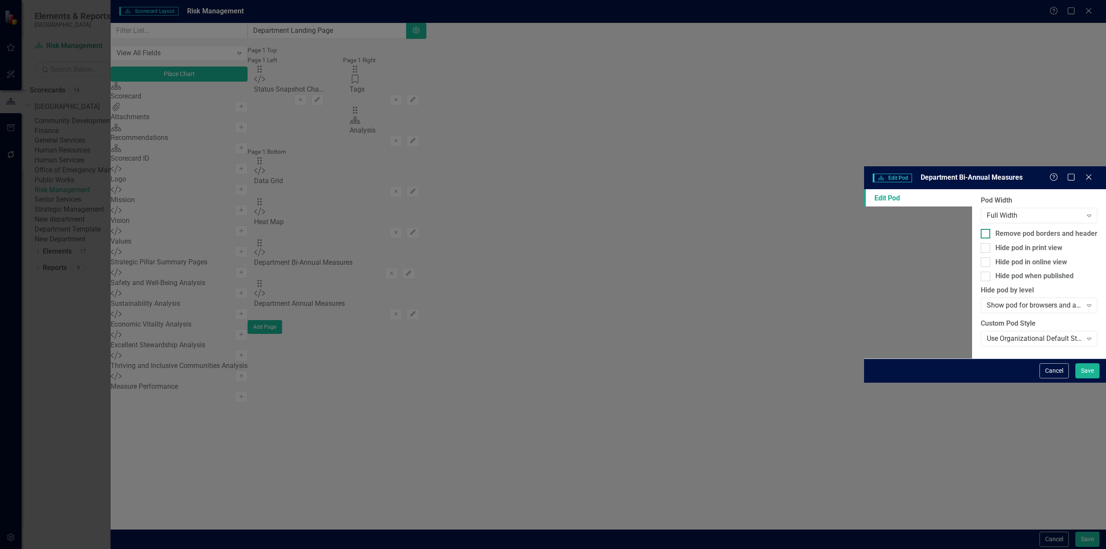
click at [996, 229] on div "Remove pod borders and header" at bounding box center [1047, 234] width 102 height 10
click at [981, 229] on input "Remove pod borders and header" at bounding box center [984, 232] width 6 height 6
checkbox input "true"
click at [1082, 379] on button "Save" at bounding box center [1088, 370] width 24 height 15
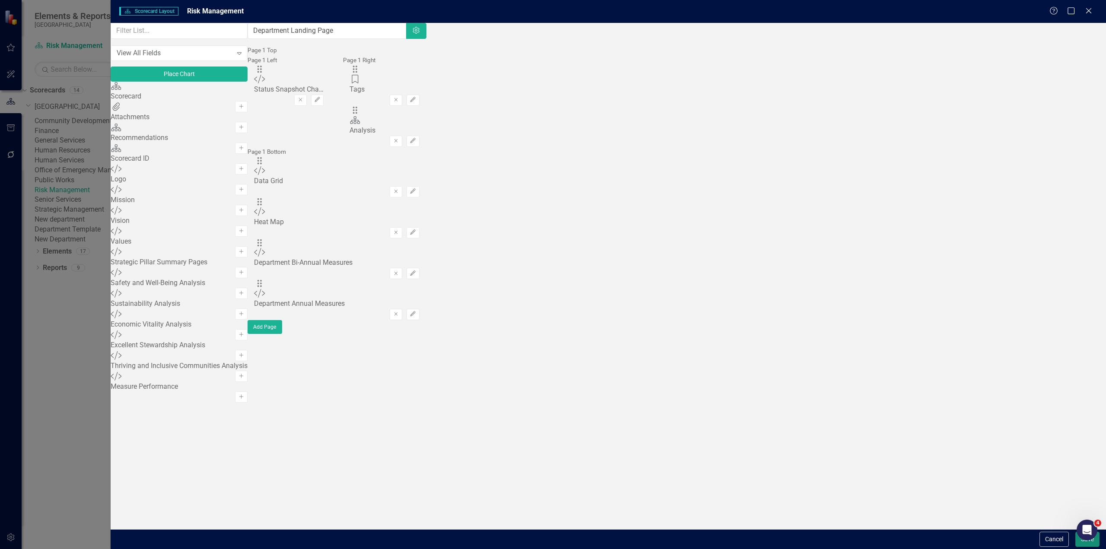
click at [1079, 545] on button "Save" at bounding box center [1088, 539] width 24 height 15
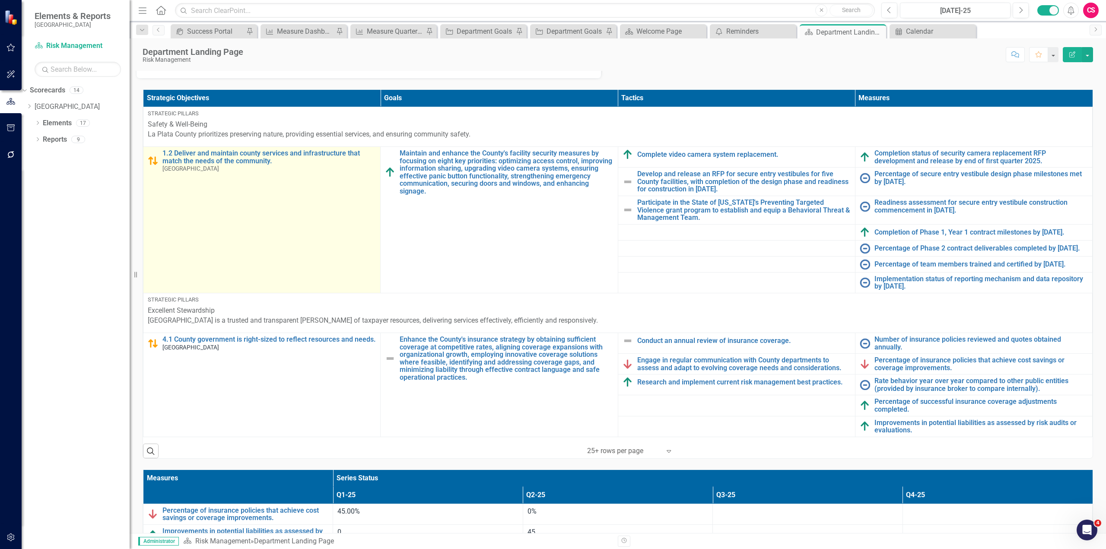
scroll to position [0, 0]
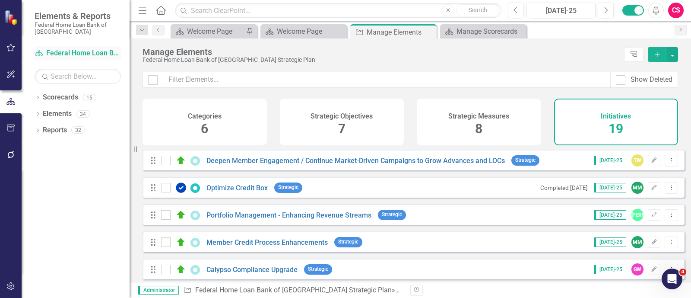
click at [69, 60] on div "Scorecard Federal Home Loan Bank of San Francisco Strategic Plan" at bounding box center [78, 54] width 86 height 16
click at [69, 51] on link "Scorecard Federal Home Loan Bank of San Francisco Strategic Plan" at bounding box center [78, 53] width 86 height 10
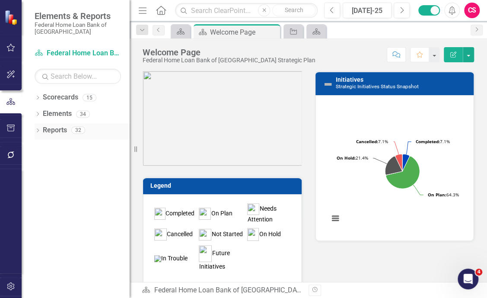
click at [51, 129] on link "Reports" at bounding box center [55, 130] width 24 height 10
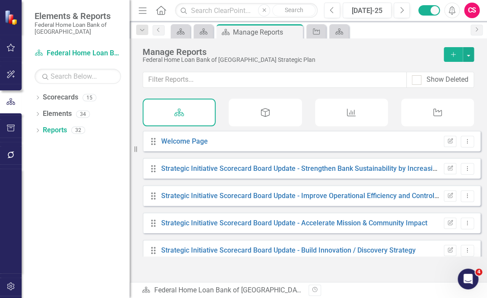
click at [142, 176] on div "Drag Welcome Page Edit Report Dropdown Menu Drag Strategic Initiative Scorecard…" at bounding box center [308, 194] width 357 height 126
click at [445, 178] on div "Drag Strategic Initiative Scorecard Board Update - Strengthen Bank Sustainabili…" at bounding box center [312, 168] width 338 height 21
click at [312, 172] on link "Strategic Initiative Scorecard Board Update - Strengthen Bank Sustainability by…" at bounding box center [315, 168] width 308 height 8
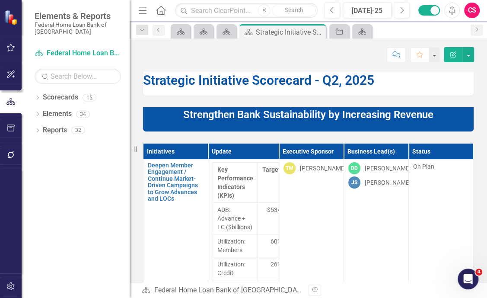
click at [454, 48] on button "Edit Report" at bounding box center [453, 54] width 19 height 15
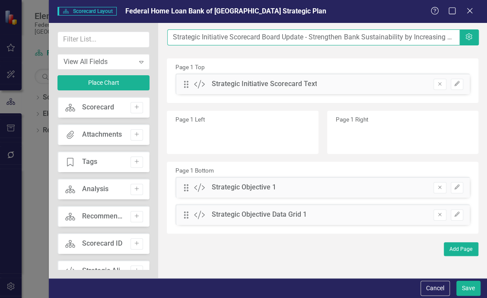
click at [307, 35] on input "Strategic Initiative Scorecard Board Update - Strengthen Bank Sustainability by…" at bounding box center [313, 37] width 292 height 16
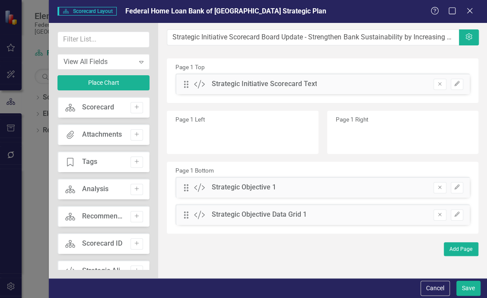
click at [463, 238] on div "Cancel Save" at bounding box center [268, 288] width 438 height 20
click at [462, 238] on button "Save" at bounding box center [468, 287] width 24 height 15
